Goal: Task Accomplishment & Management: Manage account settings

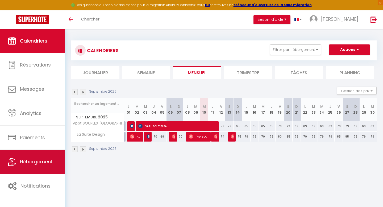
click at [41, 169] on link "Hébergement" at bounding box center [32, 162] width 65 height 24
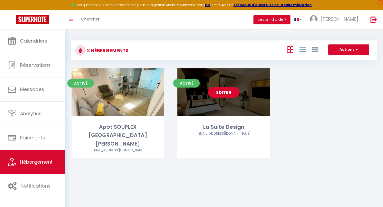
click at [222, 93] on link "Editer" at bounding box center [224, 92] width 32 height 11
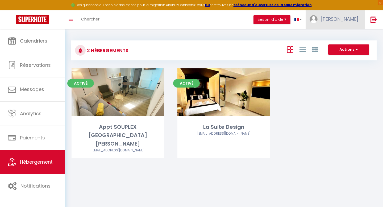
click at [353, 19] on span "[PERSON_NAME]" at bounding box center [339, 19] width 37 height 7
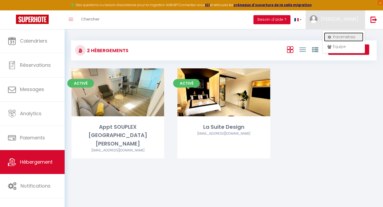
click at [345, 40] on link "Paramètres" at bounding box center [343, 36] width 39 height 9
select select "28"
select select "fr"
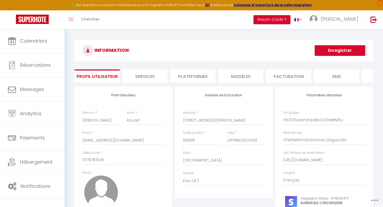
click at [186, 76] on li "Plateformes" at bounding box center [192, 75] width 45 height 13
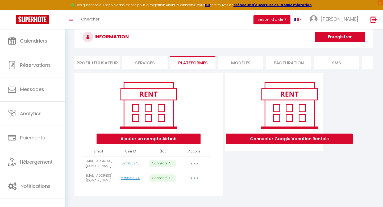
scroll to position [29, 0]
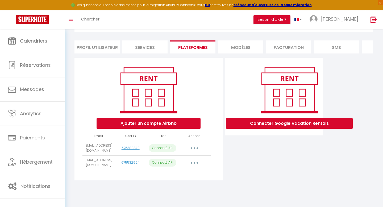
click at [196, 166] on button "button" at bounding box center [194, 162] width 15 height 9
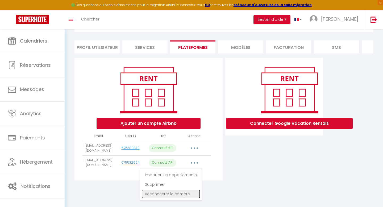
click at [177, 198] on link "Reconnecter le compte" at bounding box center [170, 193] width 59 height 9
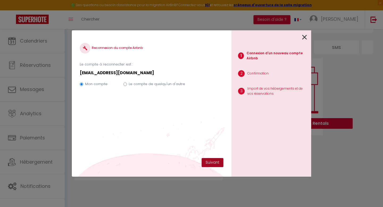
click at [209, 162] on button "Suivant" at bounding box center [212, 162] width 22 height 9
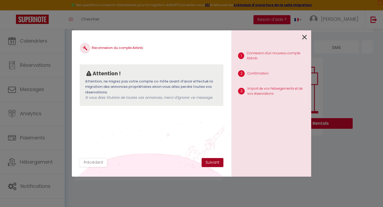
click at [209, 162] on button "Suivant" at bounding box center [212, 162] width 22 height 9
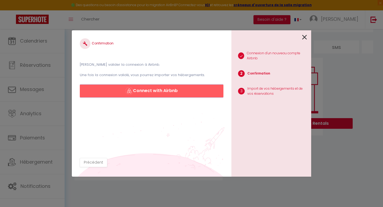
click at [162, 94] on button "Connect with Airbnb" at bounding box center [152, 91] width 144 height 13
click at [304, 37] on icon at bounding box center [304, 37] width 5 height 8
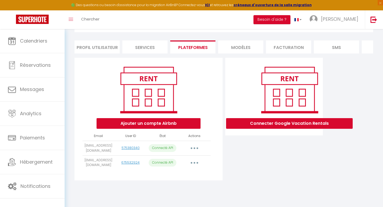
click at [343, 94] on div "Connecter Google Vacation Rentals" at bounding box center [289, 96] width 120 height 64
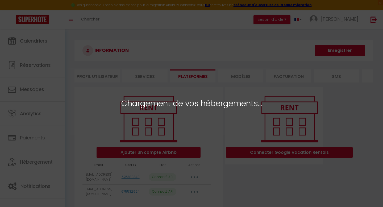
select select "57002"
select select "59573"
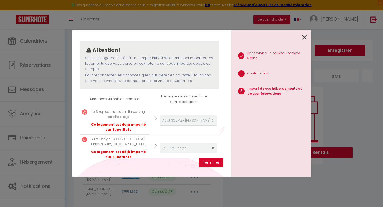
scroll to position [48, 0]
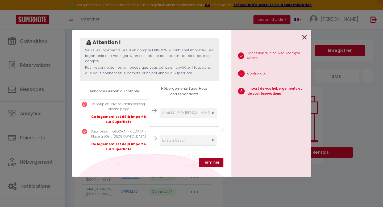
click at [216, 163] on button "Terminer" at bounding box center [211, 162] width 24 height 9
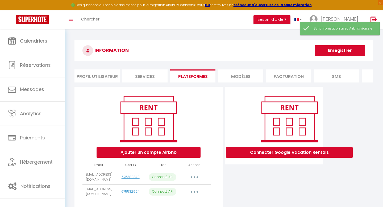
scroll to position [29, 0]
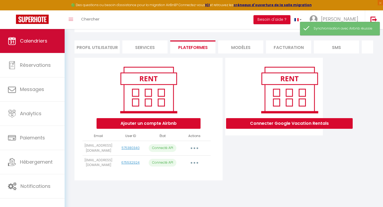
click at [30, 49] on link "Calendriers" at bounding box center [32, 41] width 65 height 24
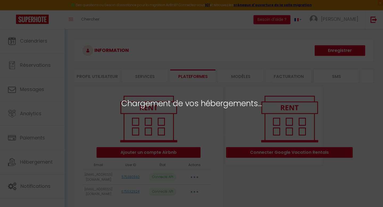
select select "57002"
select select "59573"
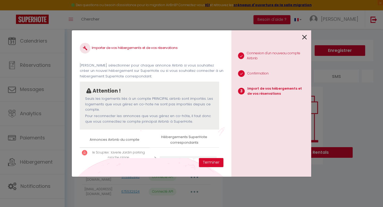
click at [304, 35] on icon at bounding box center [304, 37] width 5 height 8
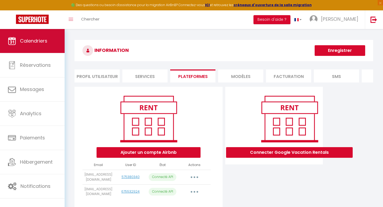
click at [49, 39] on link "Calendriers" at bounding box center [32, 41] width 65 height 24
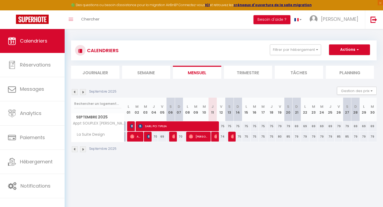
click at [239, 133] on div "75" at bounding box center [237, 137] width 9 height 10
type input "75"
type input "Dim 14 Septembre 2025"
type input "Lun 15 Septembre 2025"
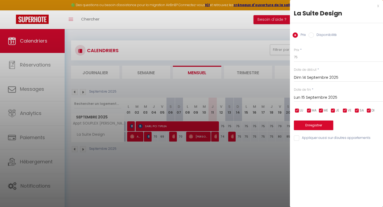
click at [377, 6] on div "x" at bounding box center [334, 6] width 89 height 6
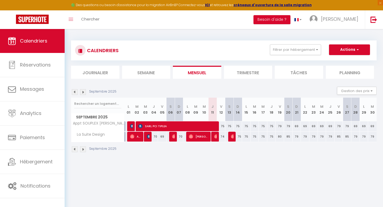
click at [247, 137] on div "75" at bounding box center [246, 137] width 9 height 10
type input "75"
type input "Lun 15 Septembre 2025"
type input "[DATE] Septembre 2025"
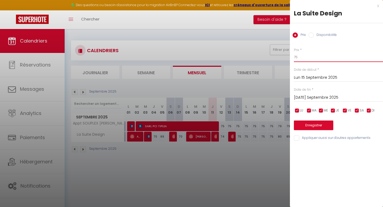
click at [315, 59] on input "75" at bounding box center [338, 57] width 89 height 10
type input "70"
click at [322, 122] on button "Enregistrer" at bounding box center [313, 125] width 39 height 10
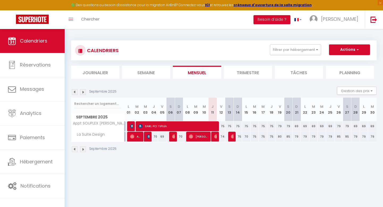
click at [89, 138] on th "La Suite Design" at bounding box center [97, 137] width 53 height 10
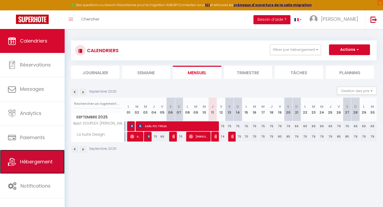
click at [40, 169] on link "Hébergement" at bounding box center [32, 162] width 65 height 24
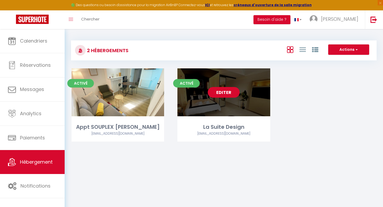
click at [221, 94] on link "Editer" at bounding box center [224, 92] width 32 height 11
select select "3"
select select "2"
select select "1"
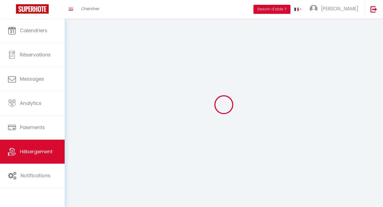
select select
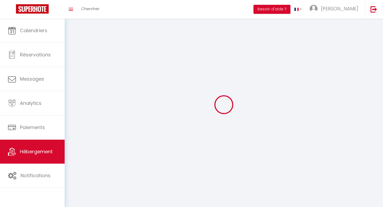
checkbox input "false"
select select
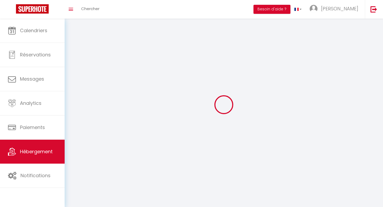
select select
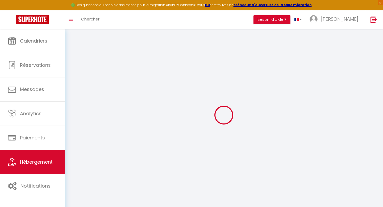
select select
checkbox input "false"
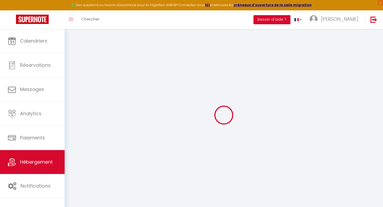
select select "16:00"
select select
select select "11:00"
select select "30"
select select "120"
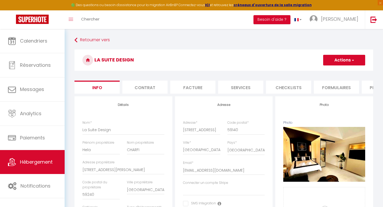
select select
checkbox input "false"
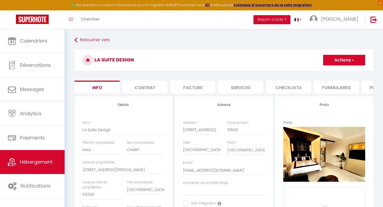
checkbox input "false"
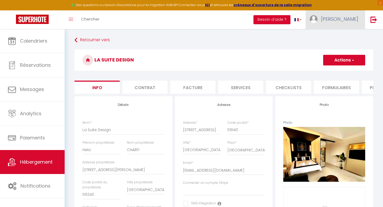
click at [342, 25] on link "[PERSON_NAME]" at bounding box center [334, 19] width 59 height 19
click at [342, 38] on link "Paramètres" at bounding box center [343, 36] width 39 height 9
select select "28"
select select "fr"
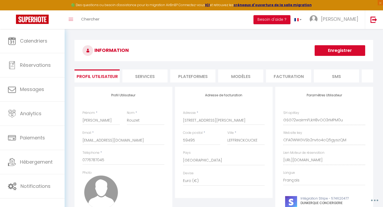
click at [184, 75] on li "Plateformes" at bounding box center [192, 75] width 45 height 13
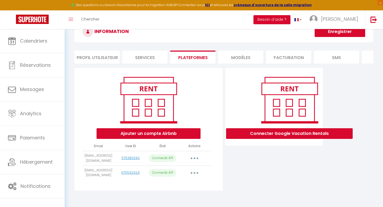
scroll to position [29, 0]
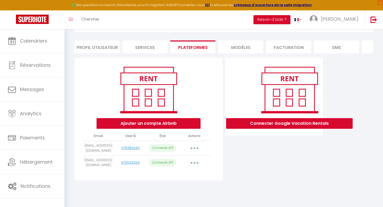
click at [195, 163] on icon "button" at bounding box center [195, 163] width 2 height 2
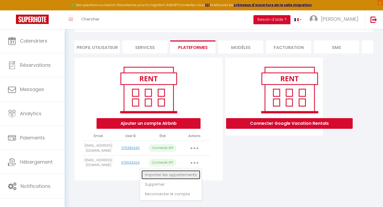
click at [182, 179] on link "Importer les appartements" at bounding box center [170, 174] width 59 height 9
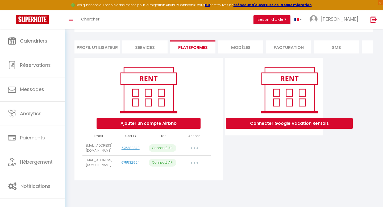
select select "59573"
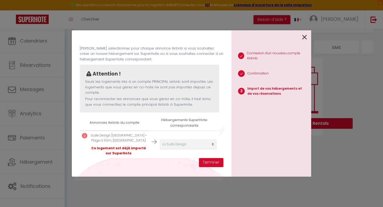
scroll to position [21, 0]
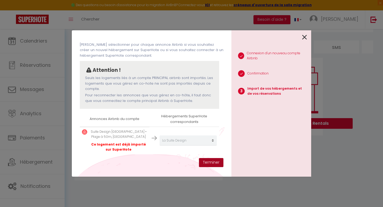
click at [205, 159] on button "Terminer" at bounding box center [211, 162] width 24 height 9
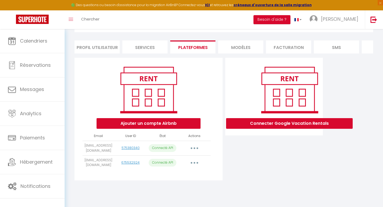
click at [196, 166] on button "button" at bounding box center [194, 162] width 15 height 9
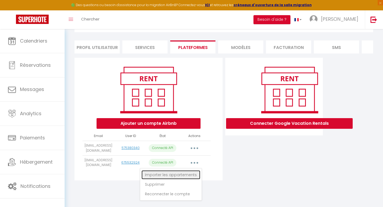
click at [192, 176] on link "Importer les appartements" at bounding box center [170, 174] width 59 height 9
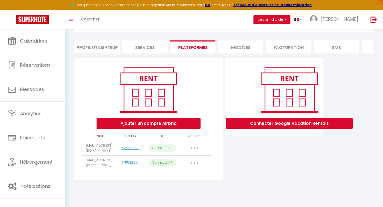
select select "59573"
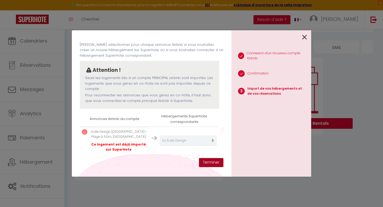
click at [209, 162] on button "Terminer" at bounding box center [211, 162] width 24 height 9
